Goal: Complete application form: Complete application form

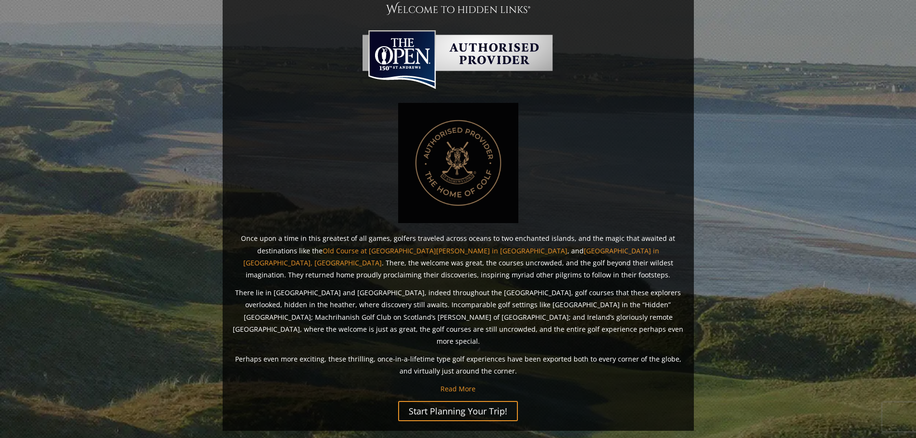
scroll to position [720, 0]
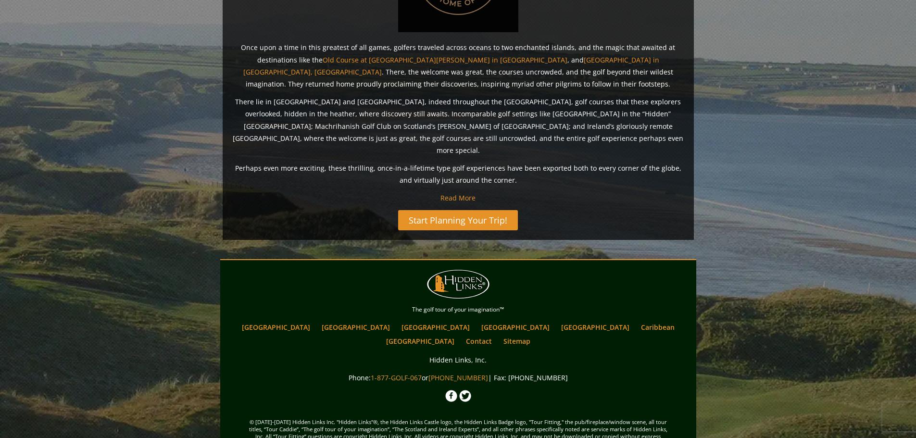
click at [438, 210] on link "Start Planning Your Trip!" at bounding box center [458, 220] width 120 height 20
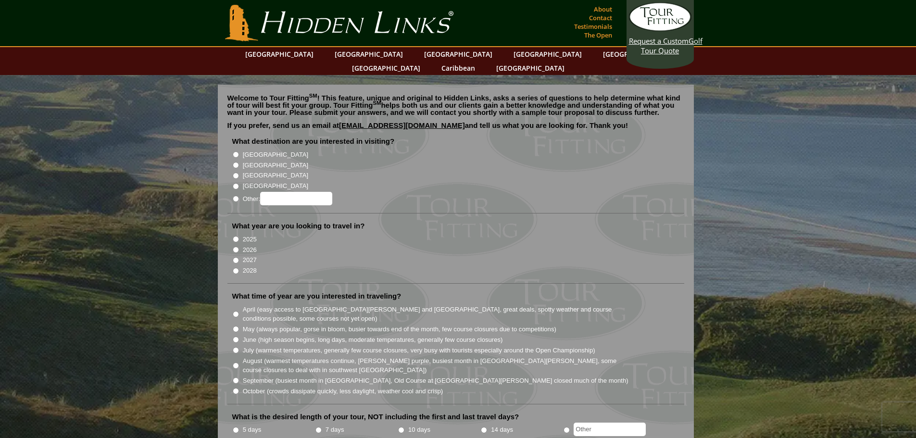
click at [233, 149] on li "[GEOGRAPHIC_DATA]" at bounding box center [459, 154] width 455 height 11
click at [235, 152] on input "[GEOGRAPHIC_DATA]" at bounding box center [236, 155] width 6 height 6
radio input "true"
click at [241, 159] on li "[GEOGRAPHIC_DATA]" at bounding box center [459, 164] width 455 height 11
click at [236, 162] on input "[GEOGRAPHIC_DATA]" at bounding box center [236, 165] width 6 height 6
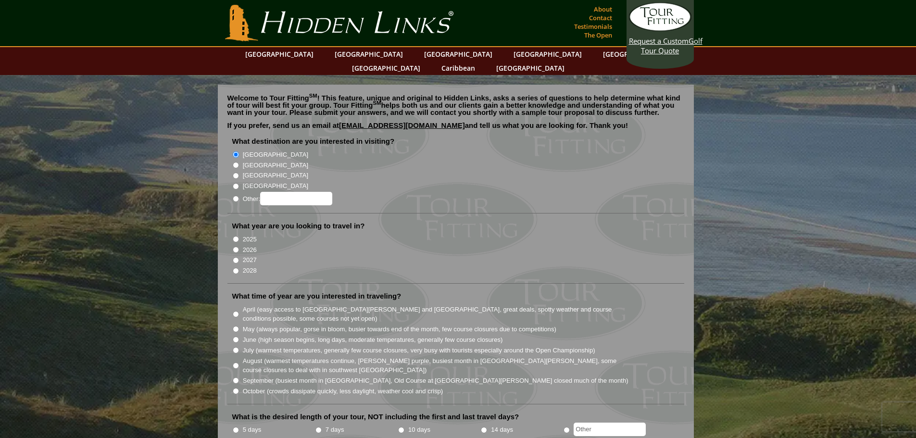
radio input "true"
click at [234, 247] on input "2026" at bounding box center [236, 250] width 6 height 6
radio input "true"
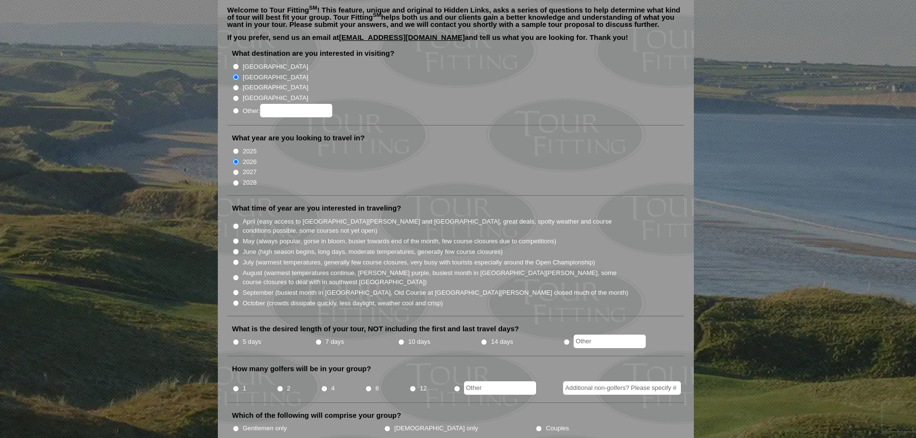
scroll to position [96, 0]
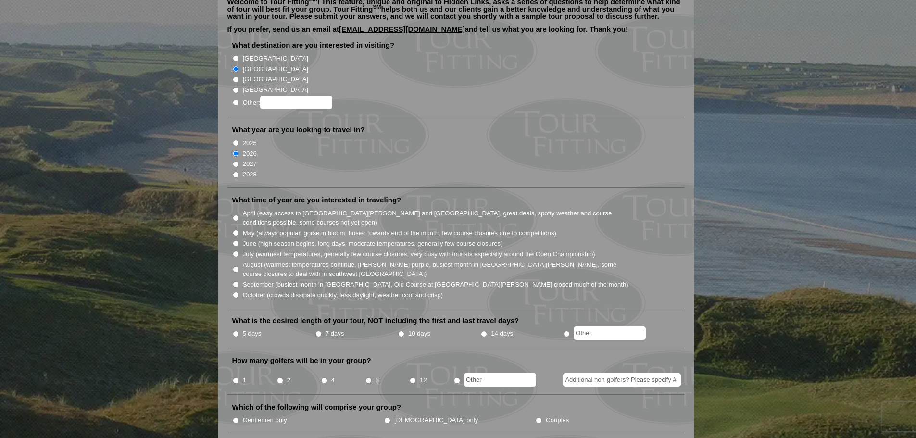
click at [319, 331] on input "7 days" at bounding box center [319, 334] width 6 height 6
radio input "true"
click at [412, 378] on input "12" at bounding box center [413, 381] width 6 height 6
radio input "true"
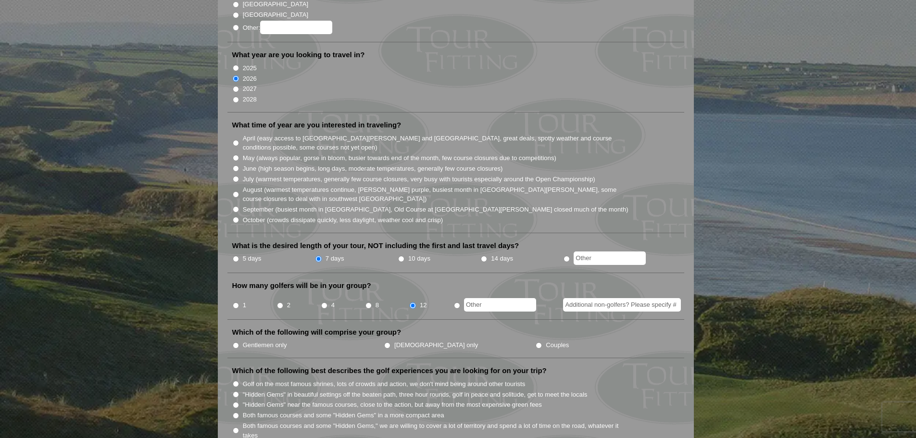
scroll to position [192, 0]
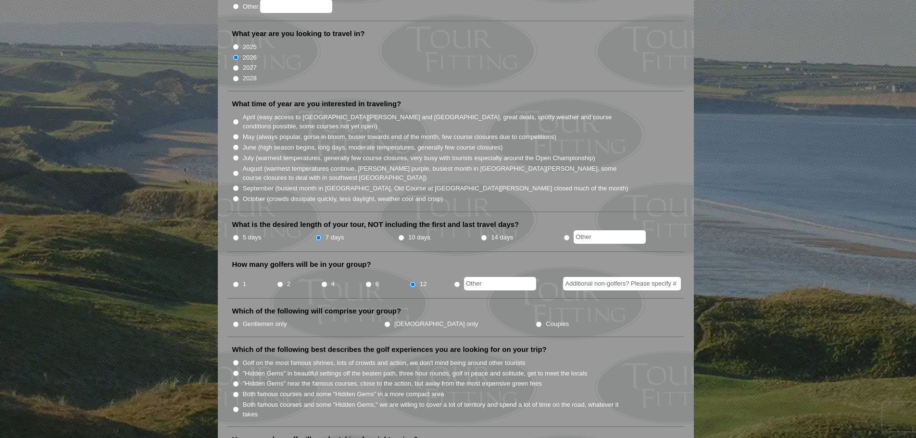
click at [238, 321] on input "Gentlemen only" at bounding box center [236, 324] width 6 height 6
radio input "true"
click at [237, 360] on input "Golf on the most famous shrines, lots of crowds and action, we don't mind being…" at bounding box center [236, 363] width 6 height 6
radio input "true"
click at [238, 406] on input "Both famous courses and some "Hidden Gems," we are willing to cover a lot of te…" at bounding box center [236, 409] width 6 height 6
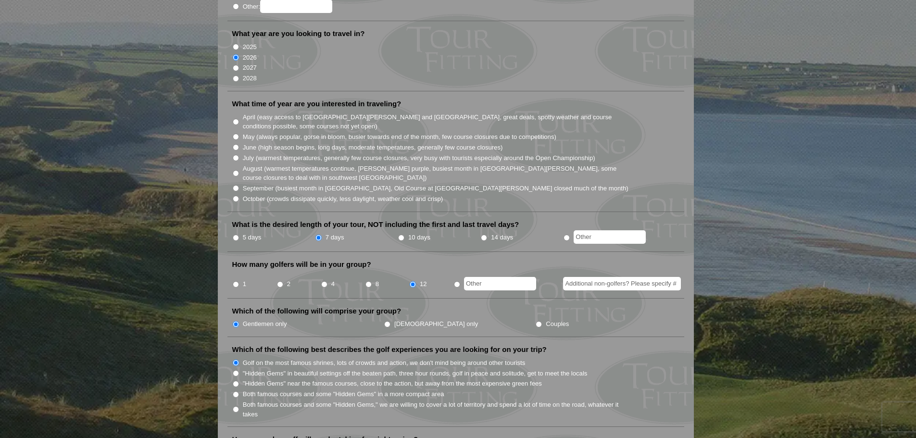
radio input "true"
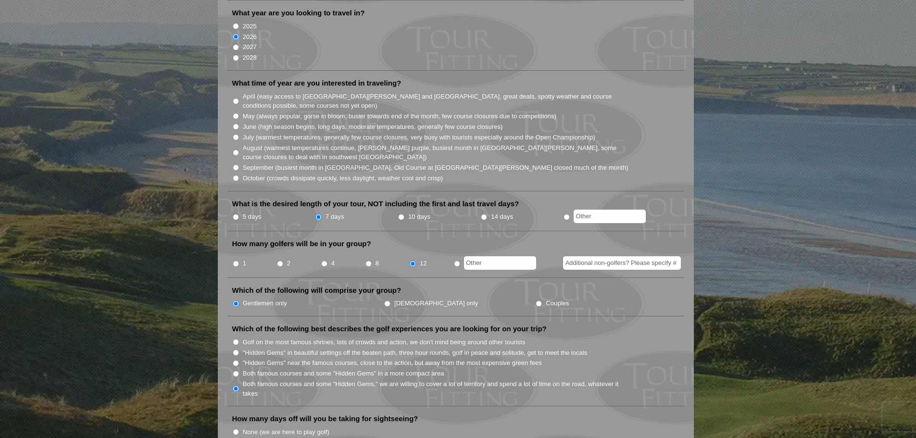
scroll to position [337, 0]
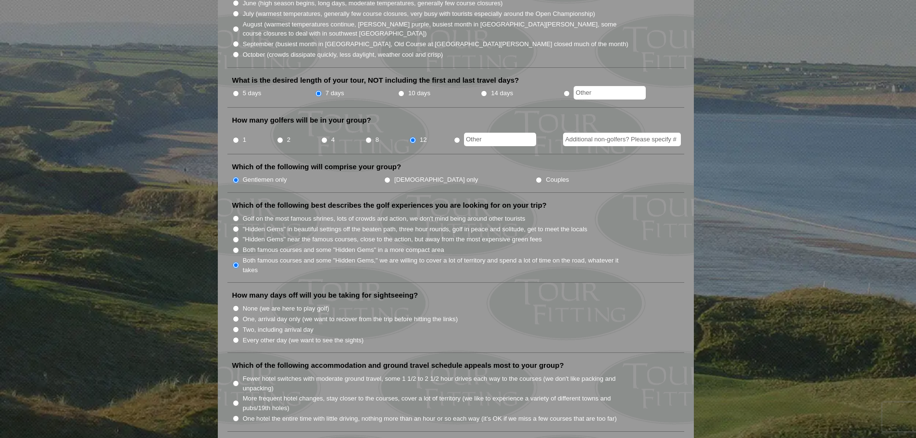
click at [236, 305] on input "None (we are here to play golf)" at bounding box center [236, 308] width 6 height 6
radio input "true"
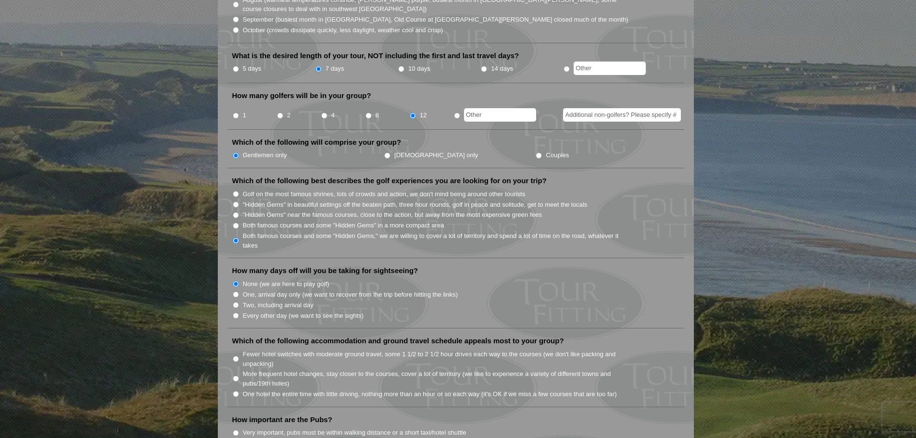
scroll to position [433, 0]
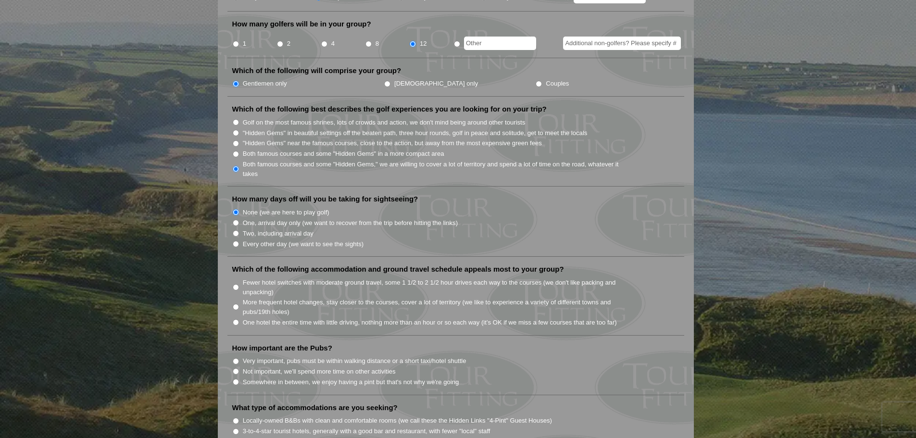
click at [235, 304] on input "More frequent hotel changes, stay closer to the courses, cover a lot of territo…" at bounding box center [236, 307] width 6 height 6
radio input "true"
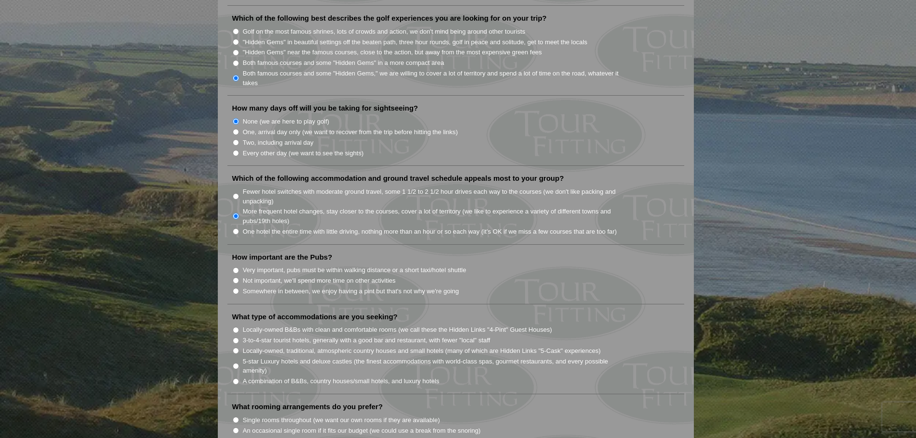
scroll to position [529, 0]
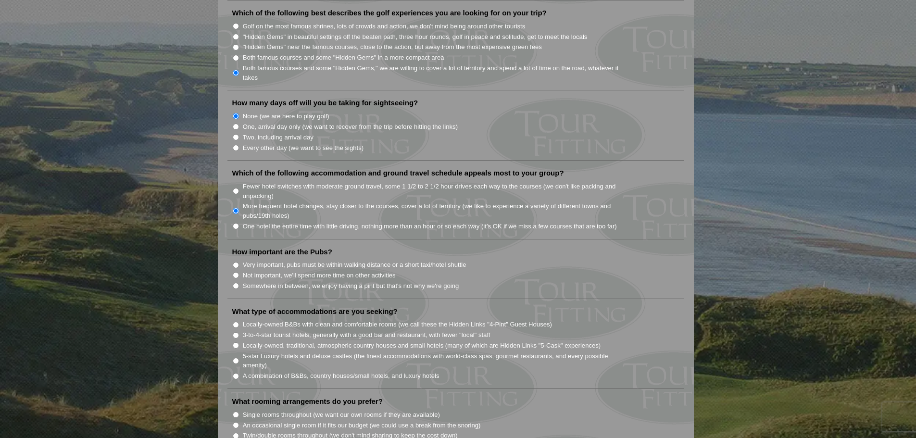
click at [233, 283] on input "Somewhere in between, we enjoy having a pint but that's not why we're going" at bounding box center [236, 286] width 6 height 6
radio input "true"
click at [234, 373] on input "A combination of B&Bs, country houses/small hotels, and luxury hotels" at bounding box center [236, 376] width 6 height 6
radio input "true"
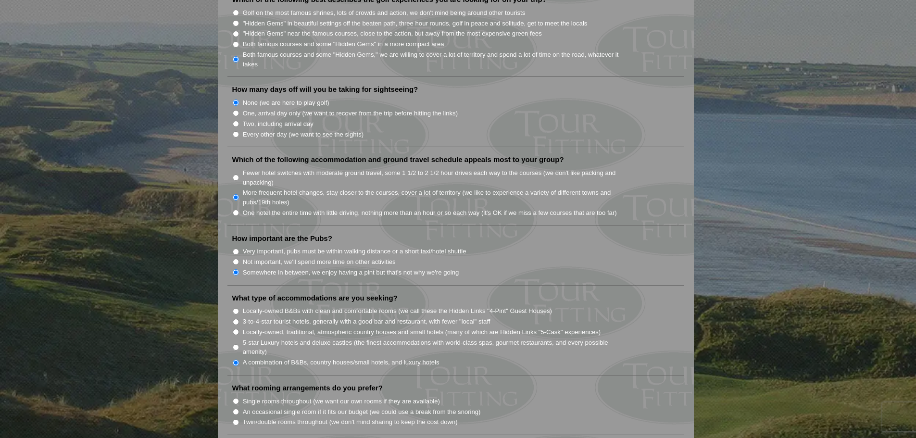
scroll to position [673, 0]
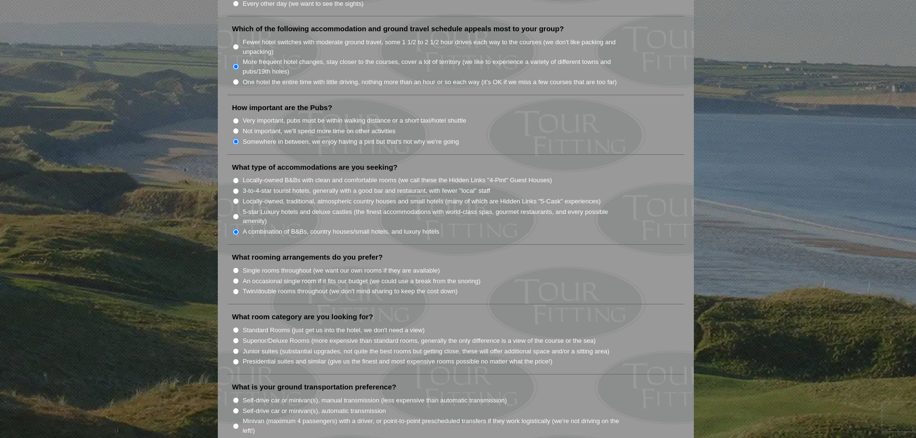
click at [235, 289] on input "Twin/double rooms throughout (we don't mind sharing to keep the cost down)" at bounding box center [236, 292] width 6 height 6
radio input "true"
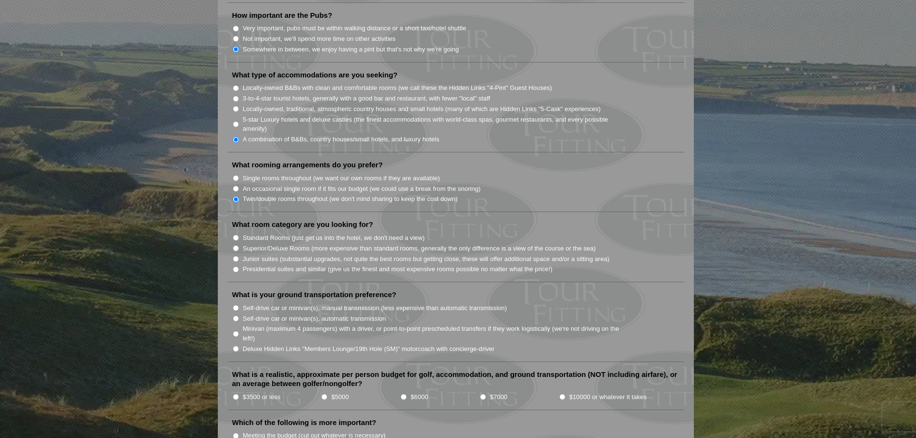
scroll to position [770, 0]
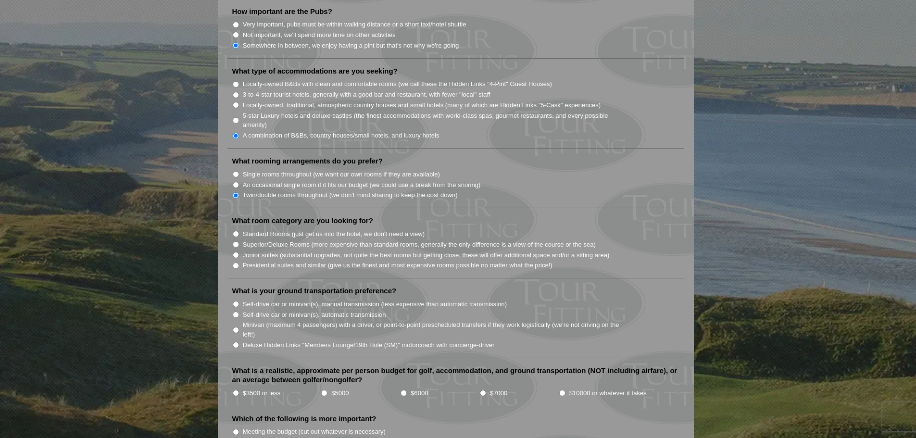
click at [237, 231] on input "Standard Rooms (just get us into the hotel, we don't need a view)" at bounding box center [236, 234] width 6 height 6
radio input "true"
click at [237, 342] on input "Deluxe Hidden Links "Members Lounge/19th Hole (SM)" motorcoach with concierge-d…" at bounding box center [236, 345] width 6 height 6
radio input "true"
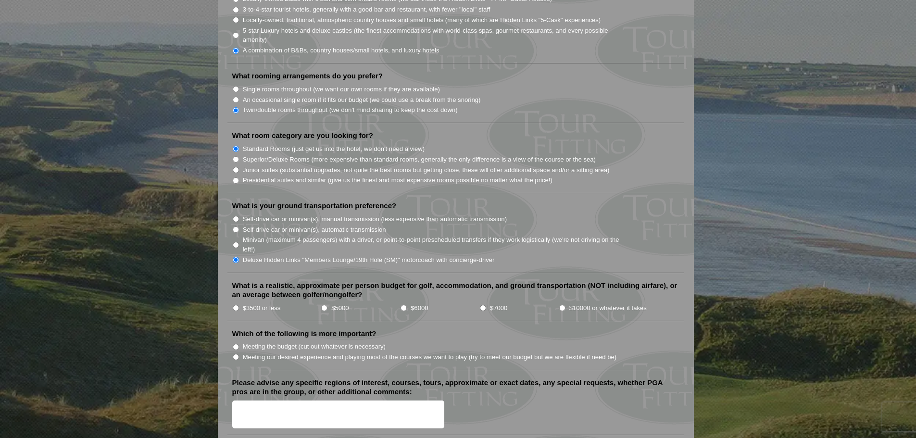
scroll to position [866, 0]
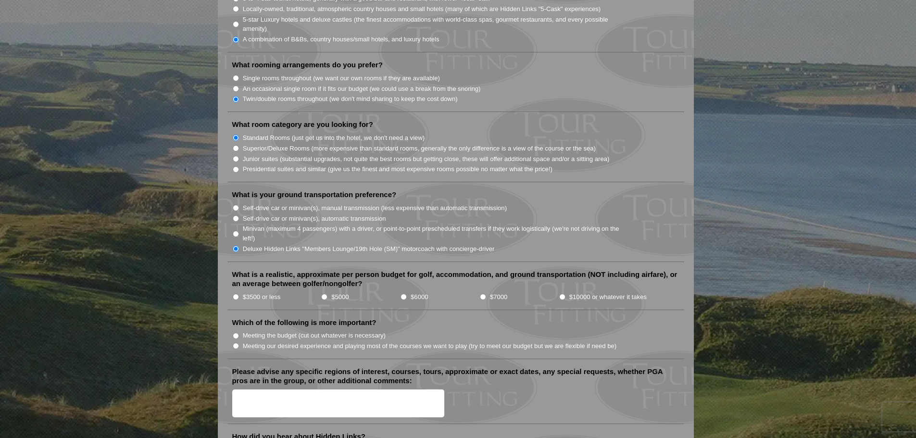
click at [498, 292] on label "$7000" at bounding box center [498, 297] width 17 height 10
click at [486, 294] on input "$7000" at bounding box center [483, 297] width 6 height 6
radio input "true"
click at [286, 342] on label "Meeting our desired experience and playing most of the courses we want to play …" at bounding box center [430, 347] width 374 height 10
click at [239, 343] on input "Meeting our desired experience and playing most of the courses we want to play …" at bounding box center [236, 346] width 6 height 6
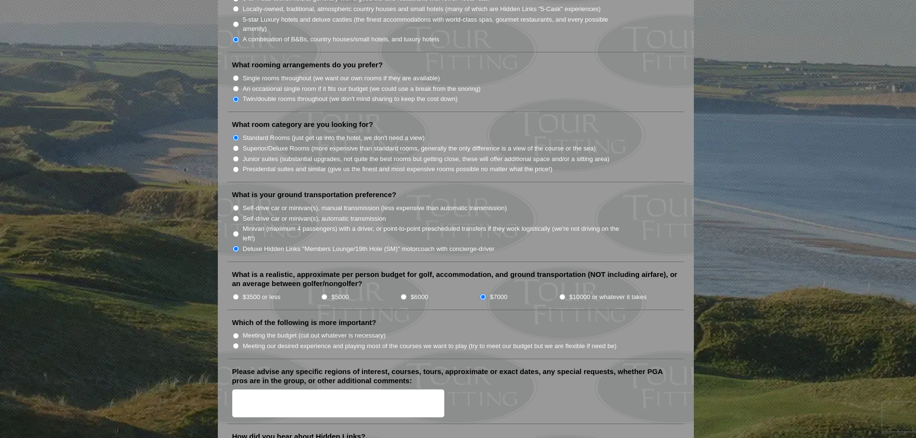
radio input "true"
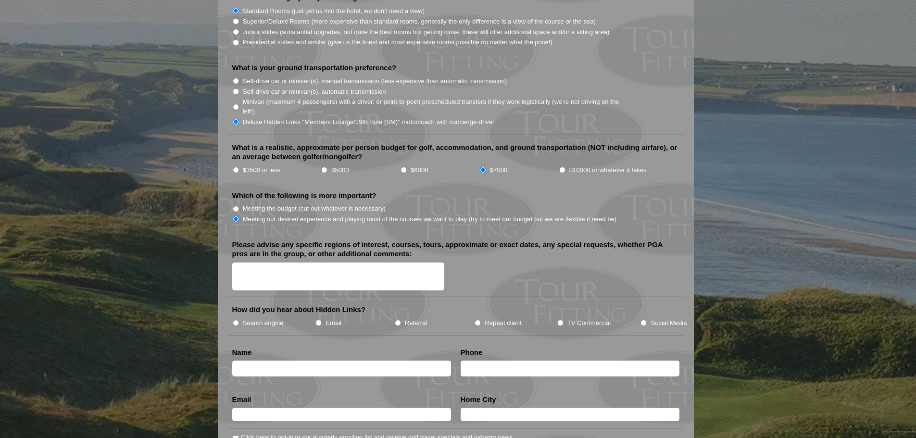
scroll to position [1010, 0]
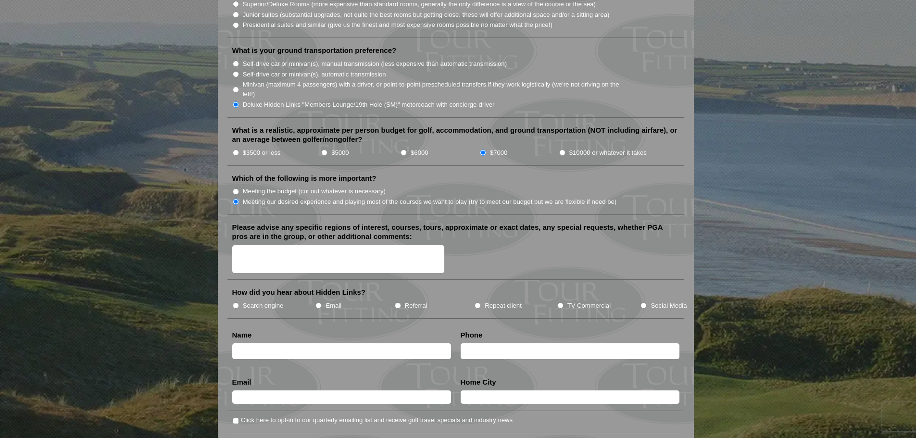
click at [271, 301] on label "Search engine" at bounding box center [263, 306] width 41 height 10
click at [239, 303] on input "Search engine" at bounding box center [236, 306] width 6 height 6
radio input "true"
click at [277, 343] on input "text" at bounding box center [341, 351] width 219 height 16
type input "Christopher Mahovlic"
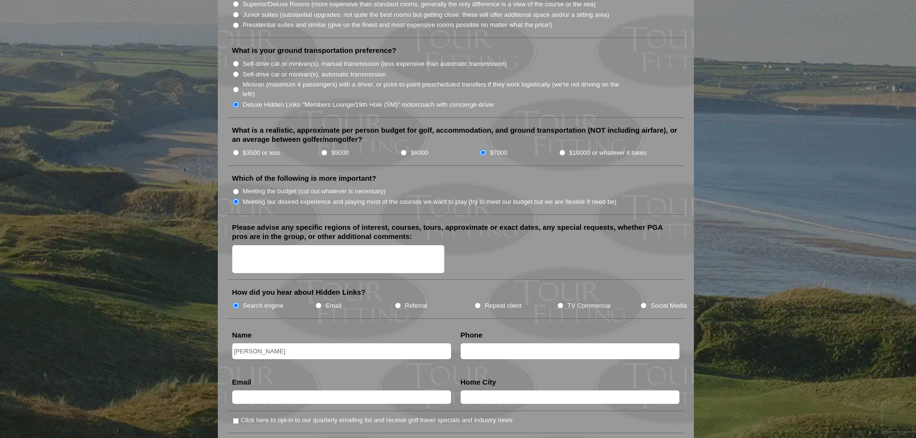
type input "4405542112"
type input "cmahovlic@gmail.com"
type input "Willoughby"
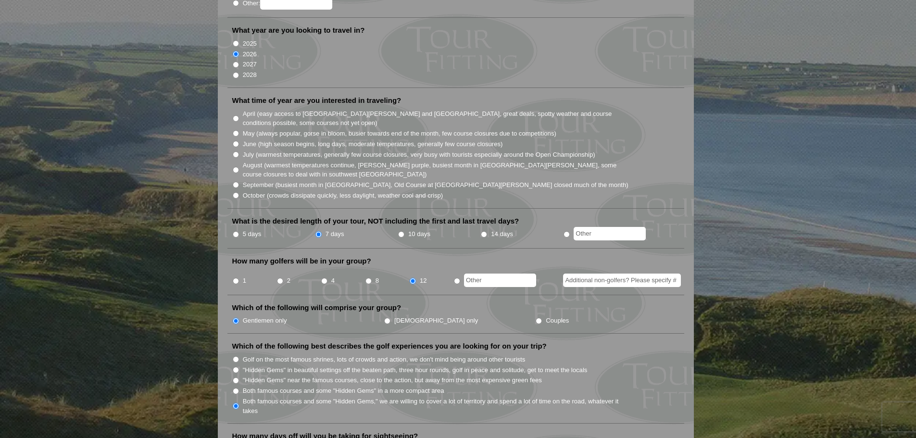
scroll to position [192, 0]
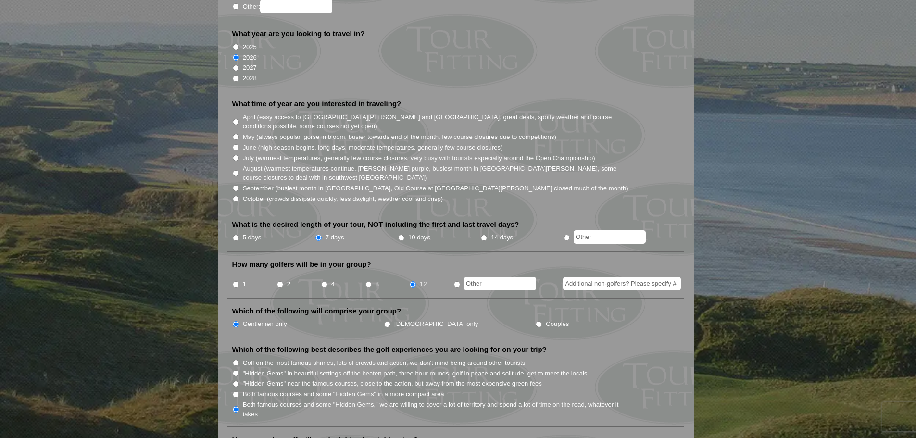
click at [236, 134] on input "May (always popular, gorse in bloom, busier towards end of the month, few cours…" at bounding box center [236, 137] width 6 height 6
radio input "true"
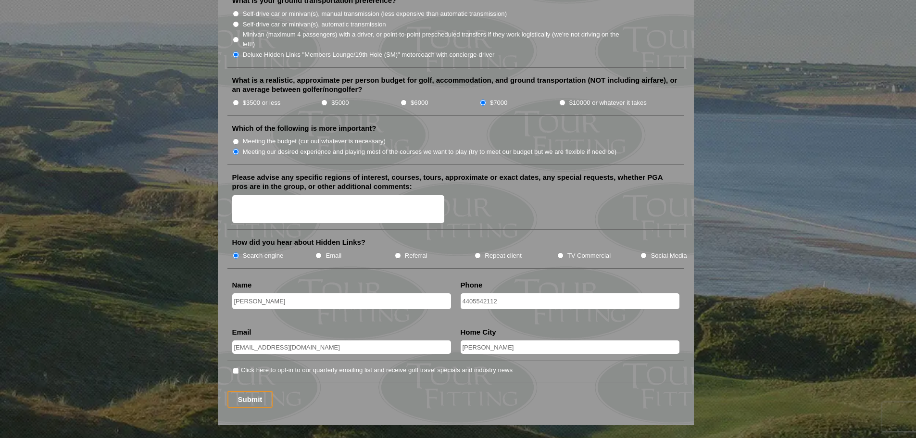
scroll to position [1058, 0]
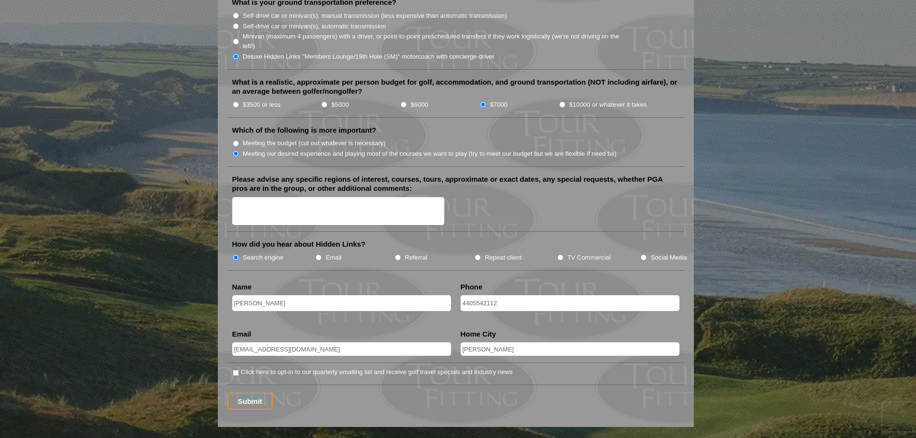
click at [267, 197] on textarea "Please advise any specific regions of interest, courses, tours, approximate or …" at bounding box center [338, 211] width 213 height 28
click at [236, 370] on input "Click here to opt-in to our quarterly emailing list and receive golf travel spe…" at bounding box center [236, 373] width 6 height 6
checkbox input "true"
click at [246, 393] on input "Submit" at bounding box center [251, 401] width 46 height 17
